Goal: Transaction & Acquisition: Purchase product/service

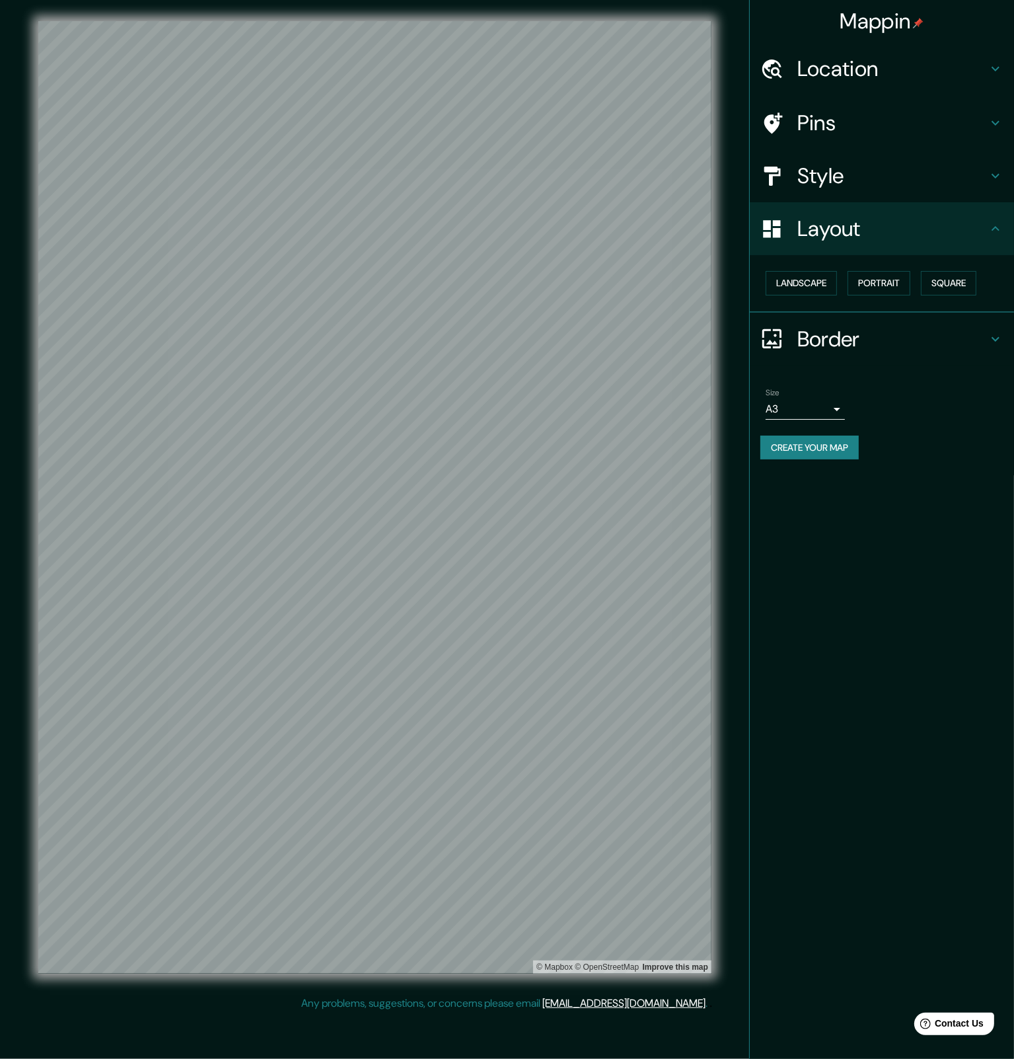
click at [827, 164] on h4 "Style" at bounding box center [893, 176] width 190 height 26
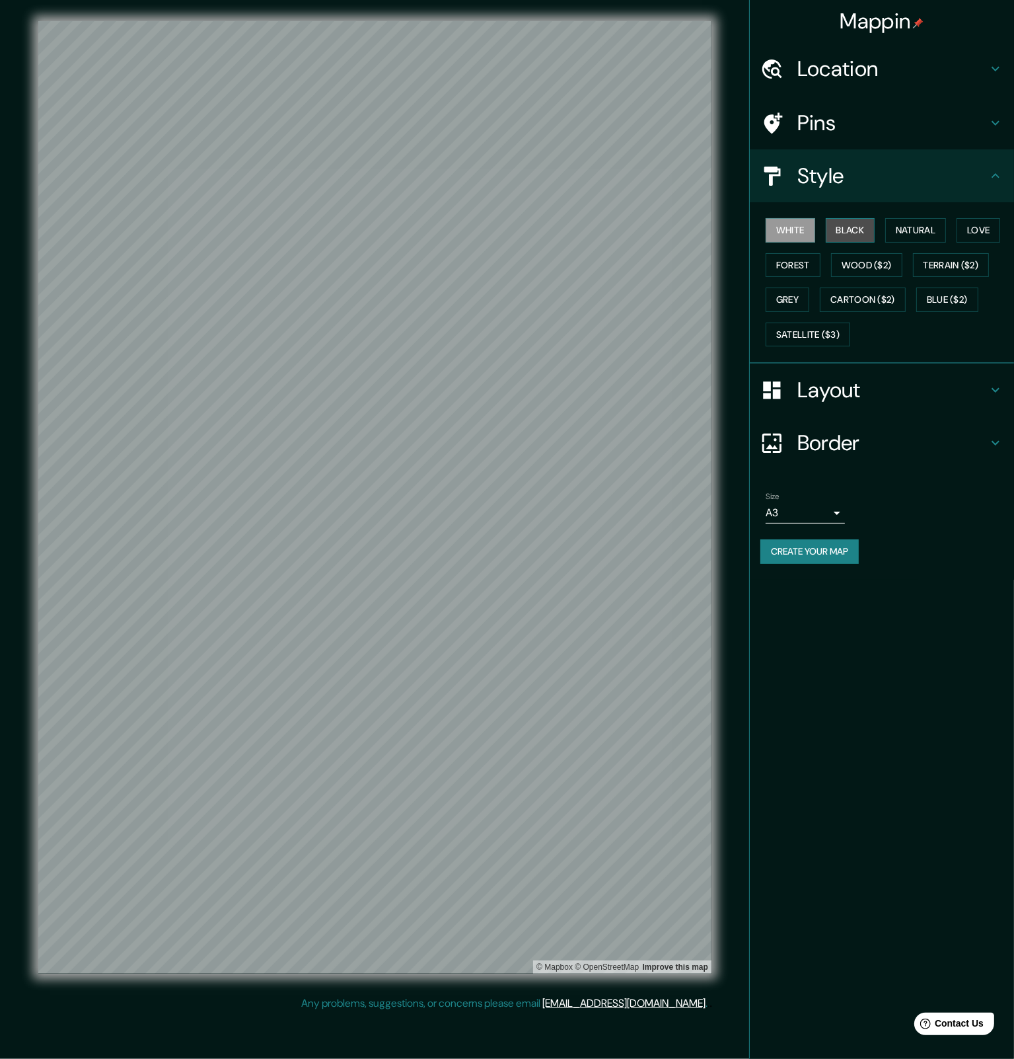
click at [854, 228] on button "Black" at bounding box center [851, 230] width 50 height 24
click at [799, 229] on button "White" at bounding box center [791, 230] width 50 height 24
click at [928, 227] on button "Natural" at bounding box center [916, 230] width 61 height 24
click at [990, 231] on button "Love" at bounding box center [979, 230] width 44 height 24
click at [798, 271] on button "Forest" at bounding box center [793, 265] width 55 height 24
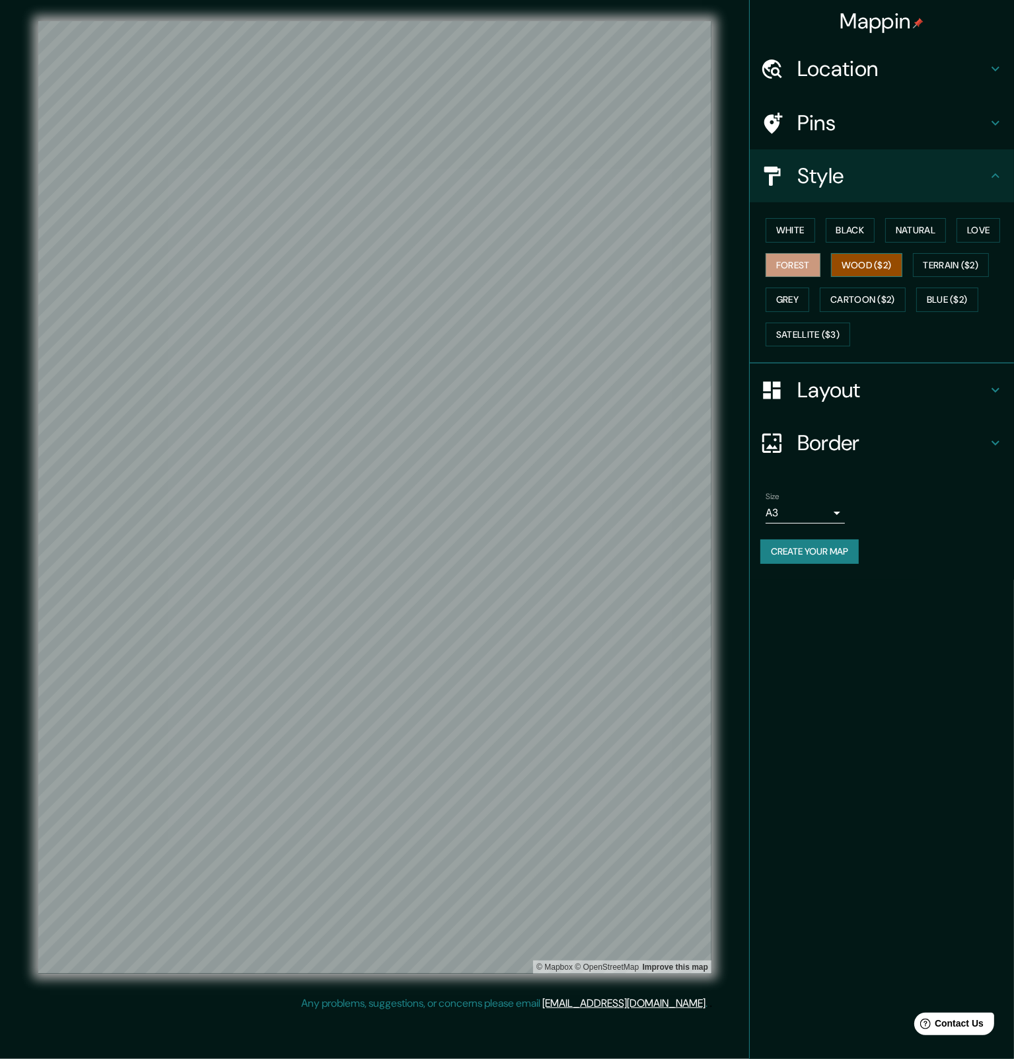
click at [879, 267] on button "Wood ($2)" at bounding box center [866, 265] width 71 height 24
click at [962, 270] on button "Terrain ($2)" at bounding box center [951, 265] width 77 height 24
click at [791, 303] on button "Grey" at bounding box center [788, 299] width 44 height 24
click at [790, 231] on button "White" at bounding box center [791, 230] width 50 height 24
click at [862, 231] on button "Black" at bounding box center [851, 230] width 50 height 24
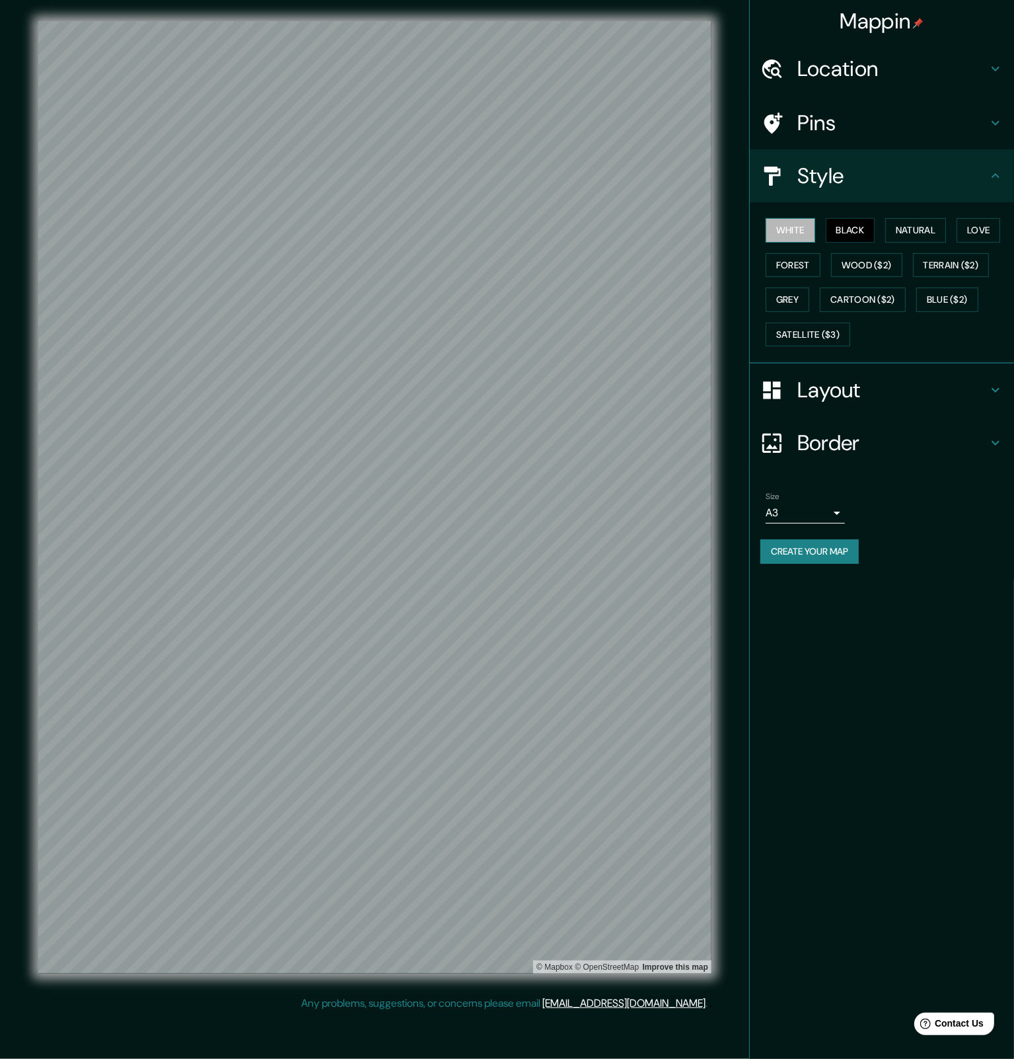
click at [782, 233] on button "White" at bounding box center [791, 230] width 50 height 24
